Goal: Transaction & Acquisition: Purchase product/service

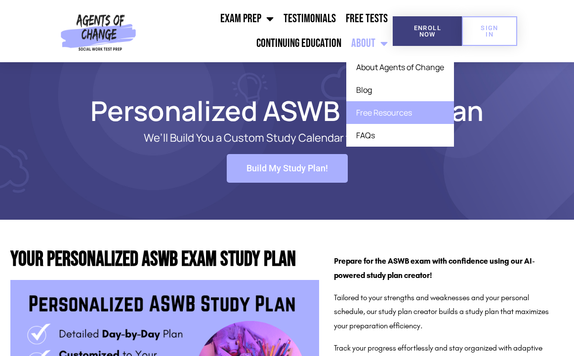
click at [380, 113] on link "Free Resources" at bounding box center [400, 112] width 108 height 23
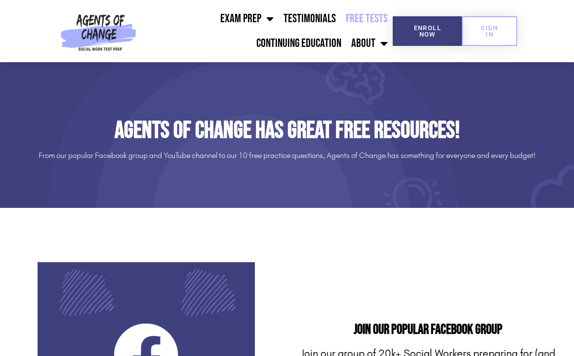
click at [369, 15] on link "Free Tests" at bounding box center [367, 18] width 52 height 25
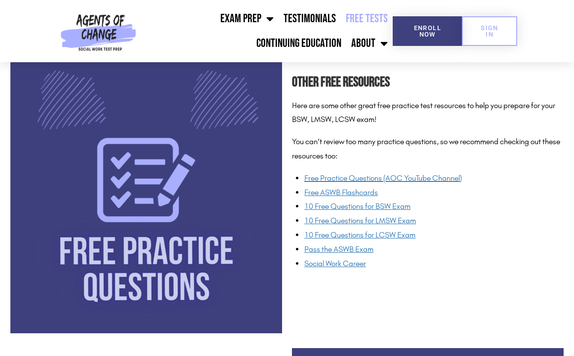
scroll to position [727, 0]
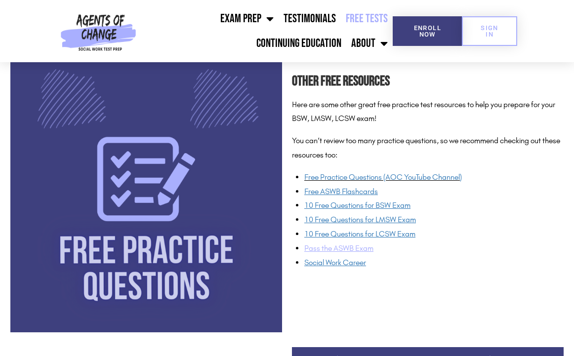
click at [342, 251] on span "Pass the ASWB Exam" at bounding box center [338, 248] width 69 height 9
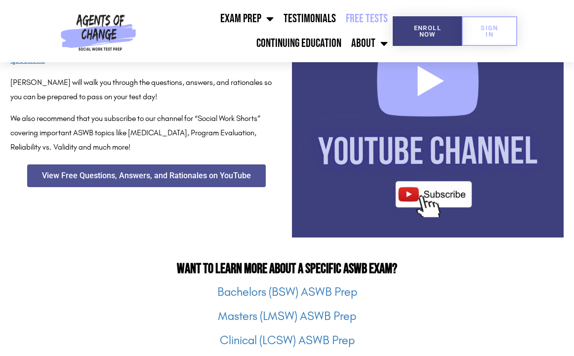
scroll to position [1167, 0]
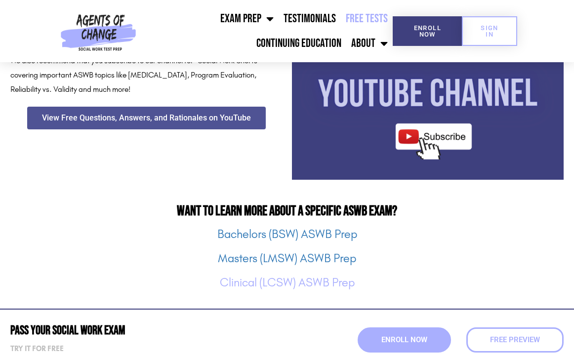
click at [297, 281] on link "Clinical (LCSW) ASWB Prep" at bounding box center [287, 283] width 135 height 14
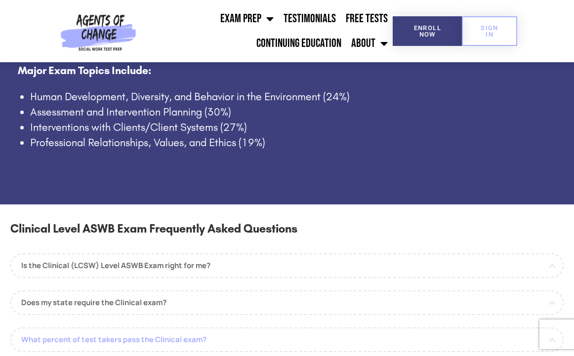
scroll to position [766, 0]
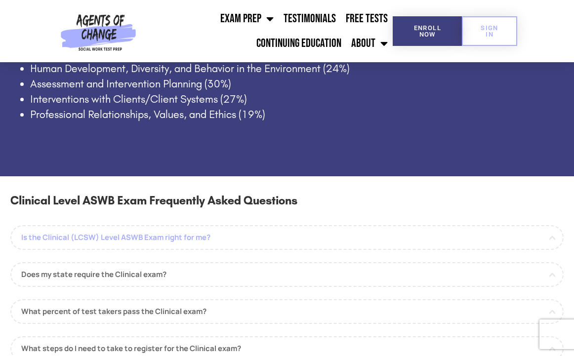
click at [119, 240] on link "Is the Clinical (LCSW) Level ASWB Exam right for me?" at bounding box center [287, 237] width 554 height 25
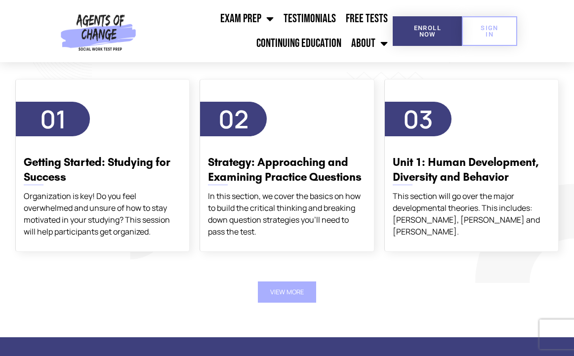
scroll to position [1805, 0]
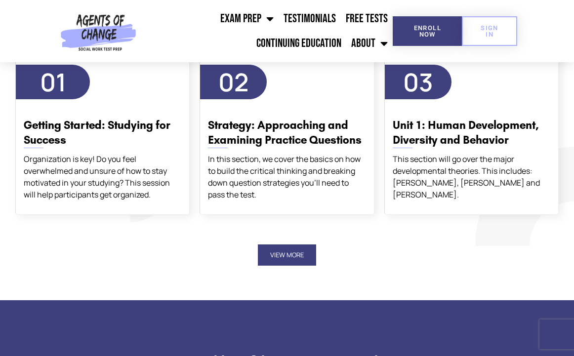
click at [285, 261] on button "View More" at bounding box center [287, 255] width 58 height 21
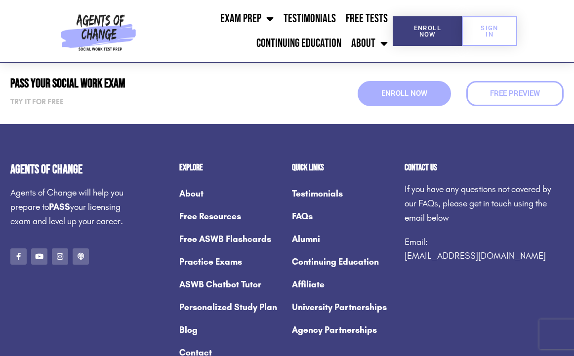
scroll to position [4187, 0]
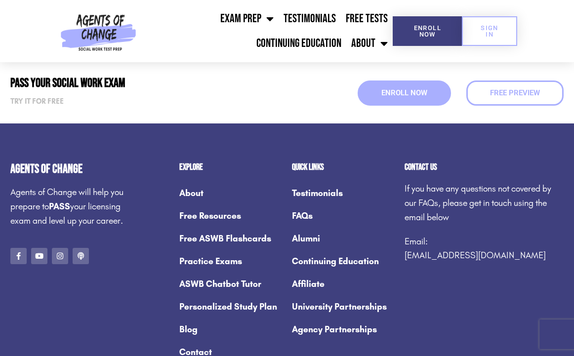
click at [253, 307] on link "Personalized Study Plan" at bounding box center [230, 307] width 103 height 23
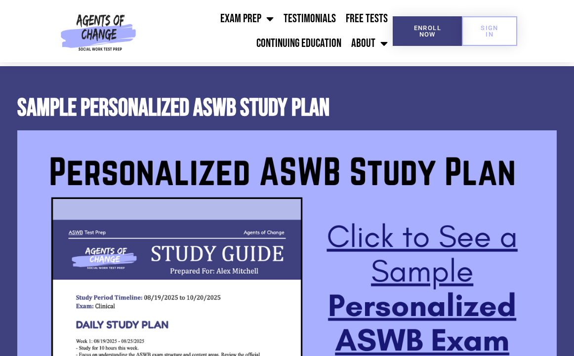
scroll to position [784, 0]
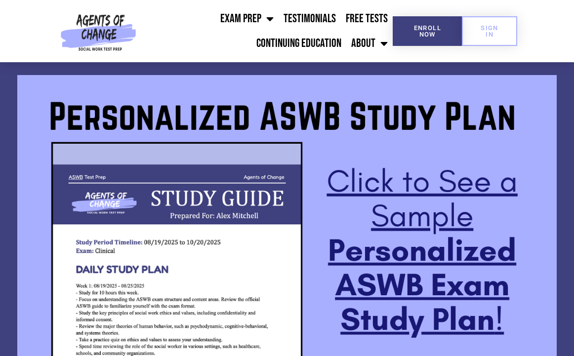
click at [425, 243] on img at bounding box center [287, 226] width 540 height 303
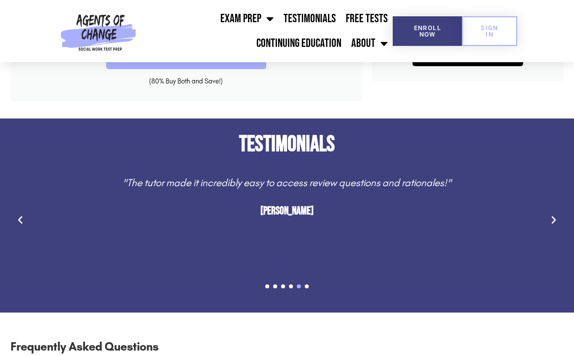
scroll to position [1811, 0]
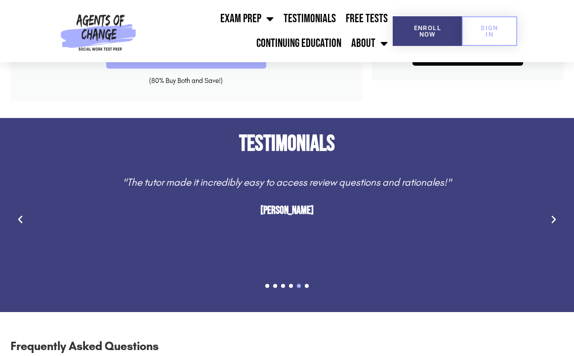
click at [554, 220] on icon "Next slide" at bounding box center [554, 220] width 10 height 10
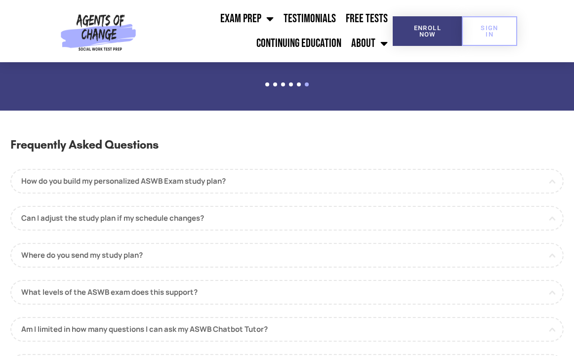
scroll to position [2049, 0]
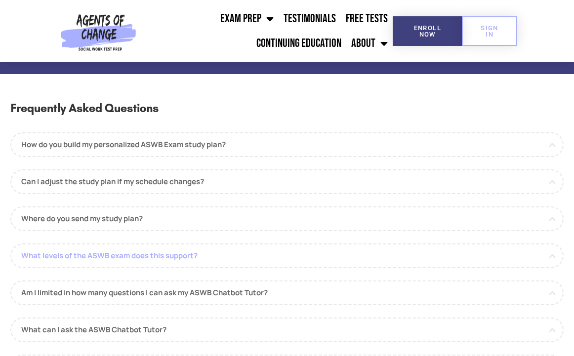
click at [180, 256] on link "What levels of the ASWB exam does this support?" at bounding box center [287, 256] width 554 height 25
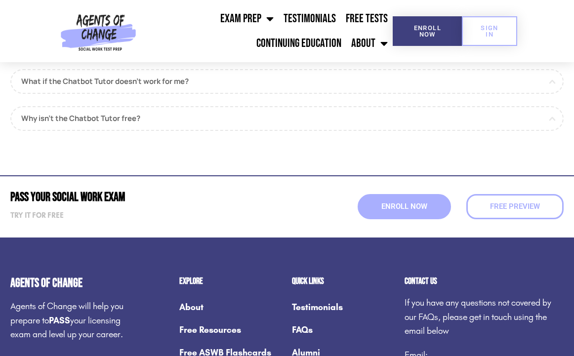
scroll to position [2436, 0]
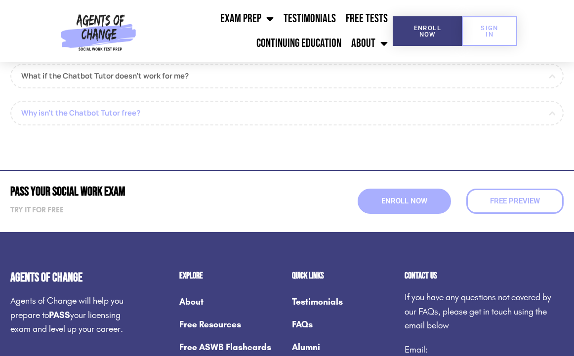
click at [140, 114] on link "Why isn't the Chatbot Tutor free?" at bounding box center [287, 113] width 554 height 25
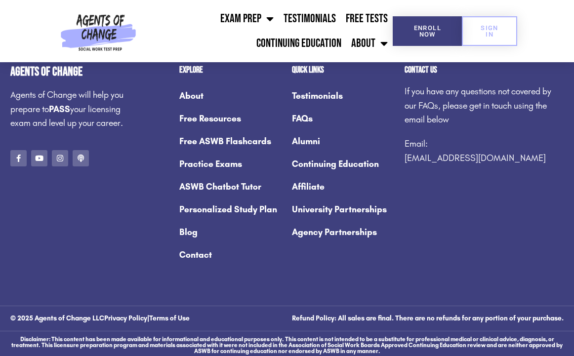
scroll to position [2645, 0]
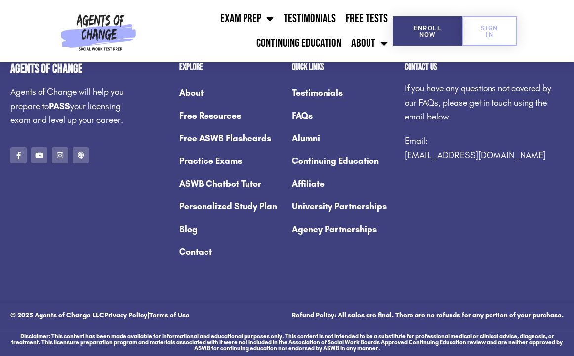
click at [343, 230] on link "Agency Partnerships" at bounding box center [343, 229] width 103 height 23
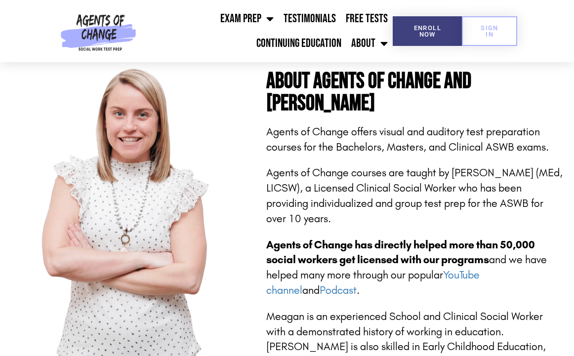
scroll to position [462, 0]
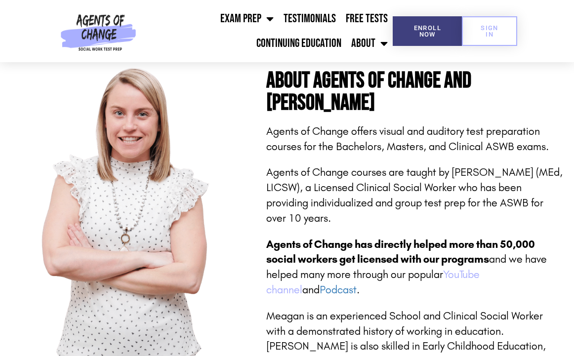
click at [476, 275] on link "YouTube channel" at bounding box center [373, 282] width 214 height 28
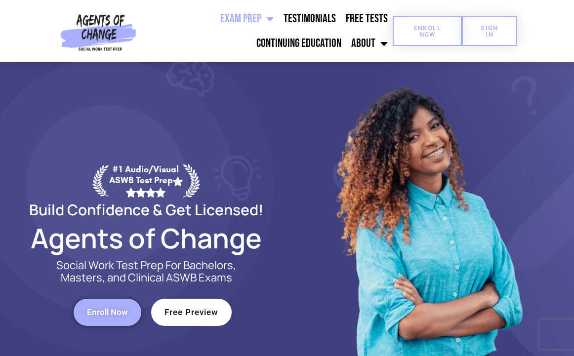
click at [431, 35] on span "Enroll Now" at bounding box center [428, 31] width 38 height 13
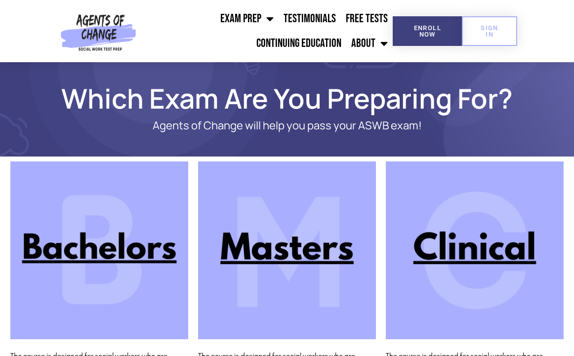
click at [478, 246] on img at bounding box center [475, 251] width 178 height 178
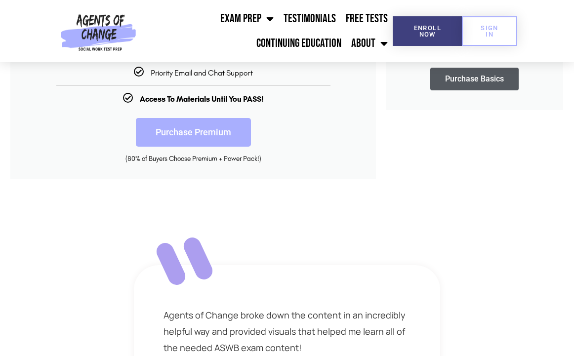
scroll to position [398, 0]
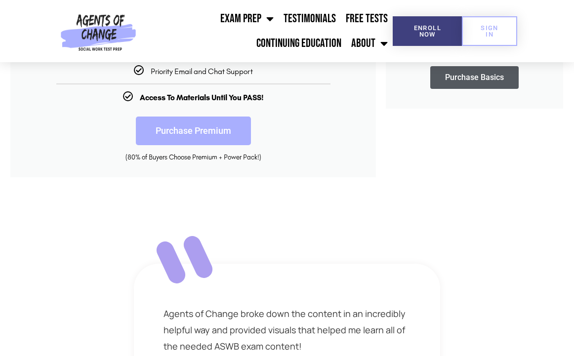
click at [208, 134] on link "Purchase Premium" at bounding box center [193, 131] width 115 height 29
